Goal: Answer question/provide support

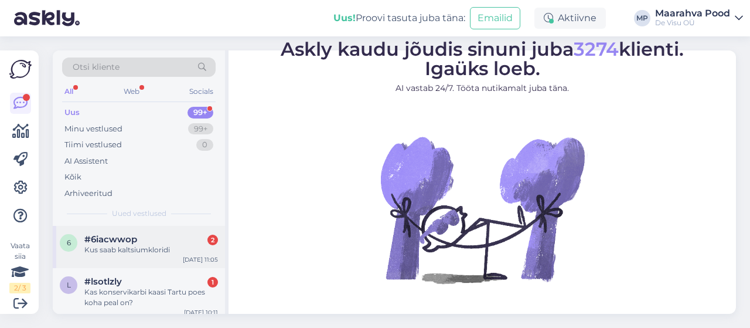
click at [144, 248] on div "Kus saab kaltsiumkloridi" at bounding box center [151, 249] width 134 height 11
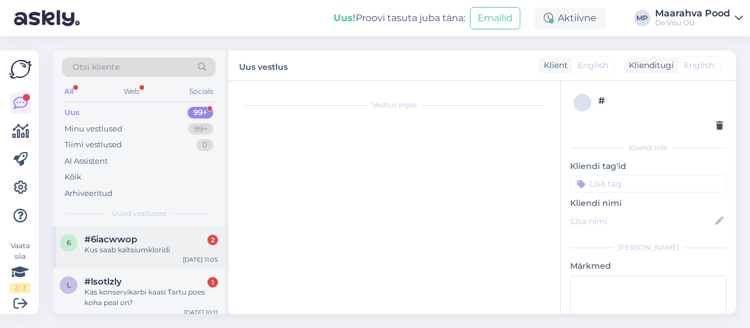
scroll to position [55, 0]
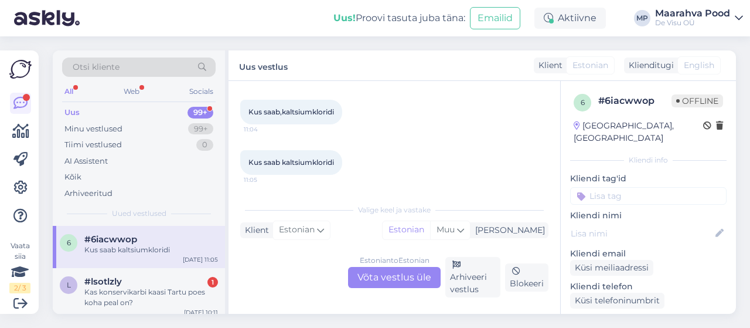
click at [380, 278] on div "Estonian to Estonian Võta vestlus üle" at bounding box center [394, 277] width 93 height 21
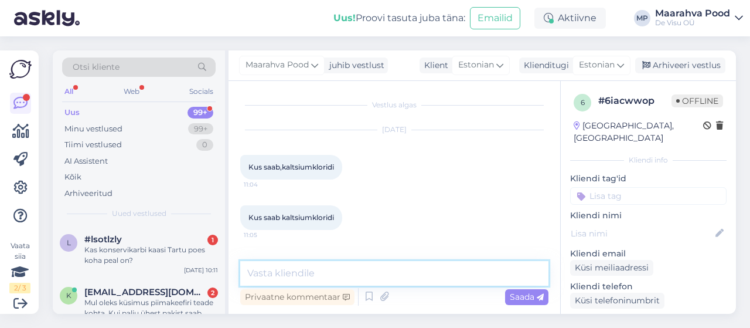
click at [354, 273] on textarea at bounding box center [394, 273] width 308 height 25
paste textarea "[URL][DOMAIN_NAME]"
type textarea "[URL][DOMAIN_NAME]"
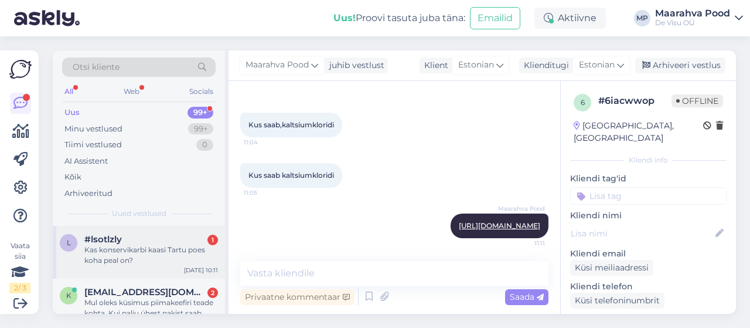
click at [181, 239] on div "#lsotlzly 1" at bounding box center [151, 239] width 134 height 11
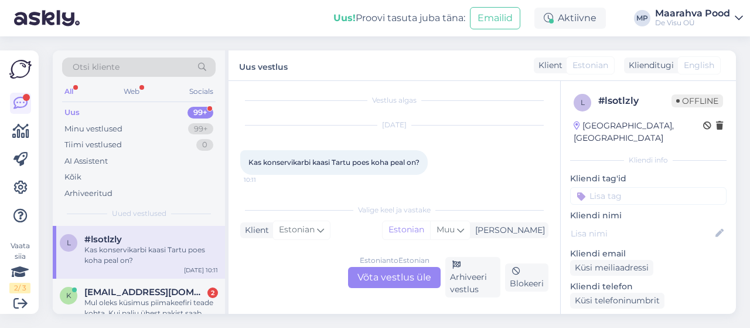
click at [387, 276] on div "Estonian to Estonian Võta vestlus üle" at bounding box center [394, 277] width 93 height 21
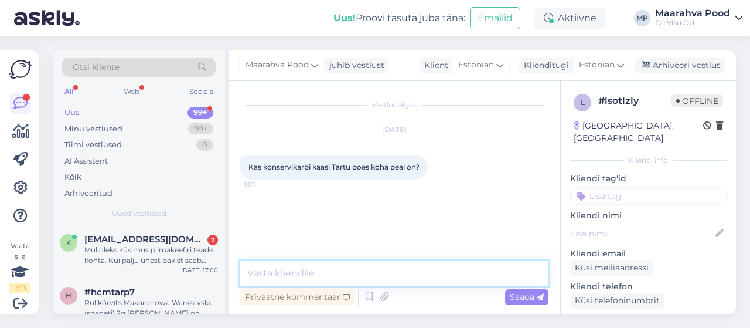
click at [314, 268] on textarea at bounding box center [394, 273] width 308 height 25
type textarea "Tere. Jah need on seal olemas"
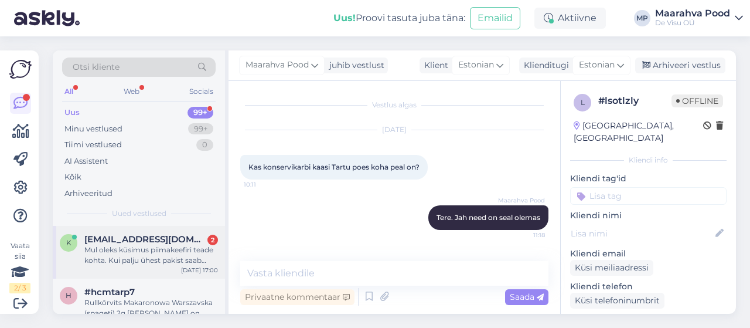
click at [169, 236] on span "[EMAIL_ADDRESS][DOMAIN_NAME]" at bounding box center [145, 239] width 122 height 11
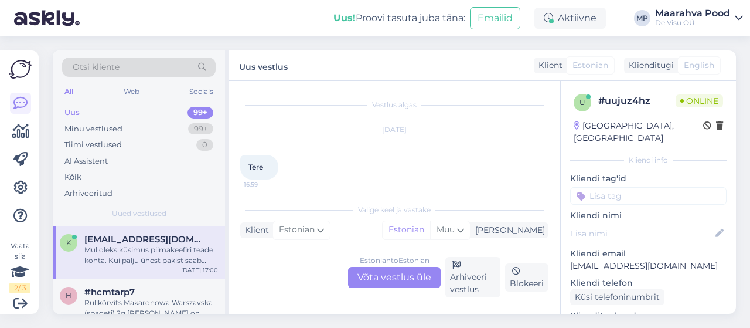
scroll to position [66, 0]
